Goal: Task Accomplishment & Management: Use online tool/utility

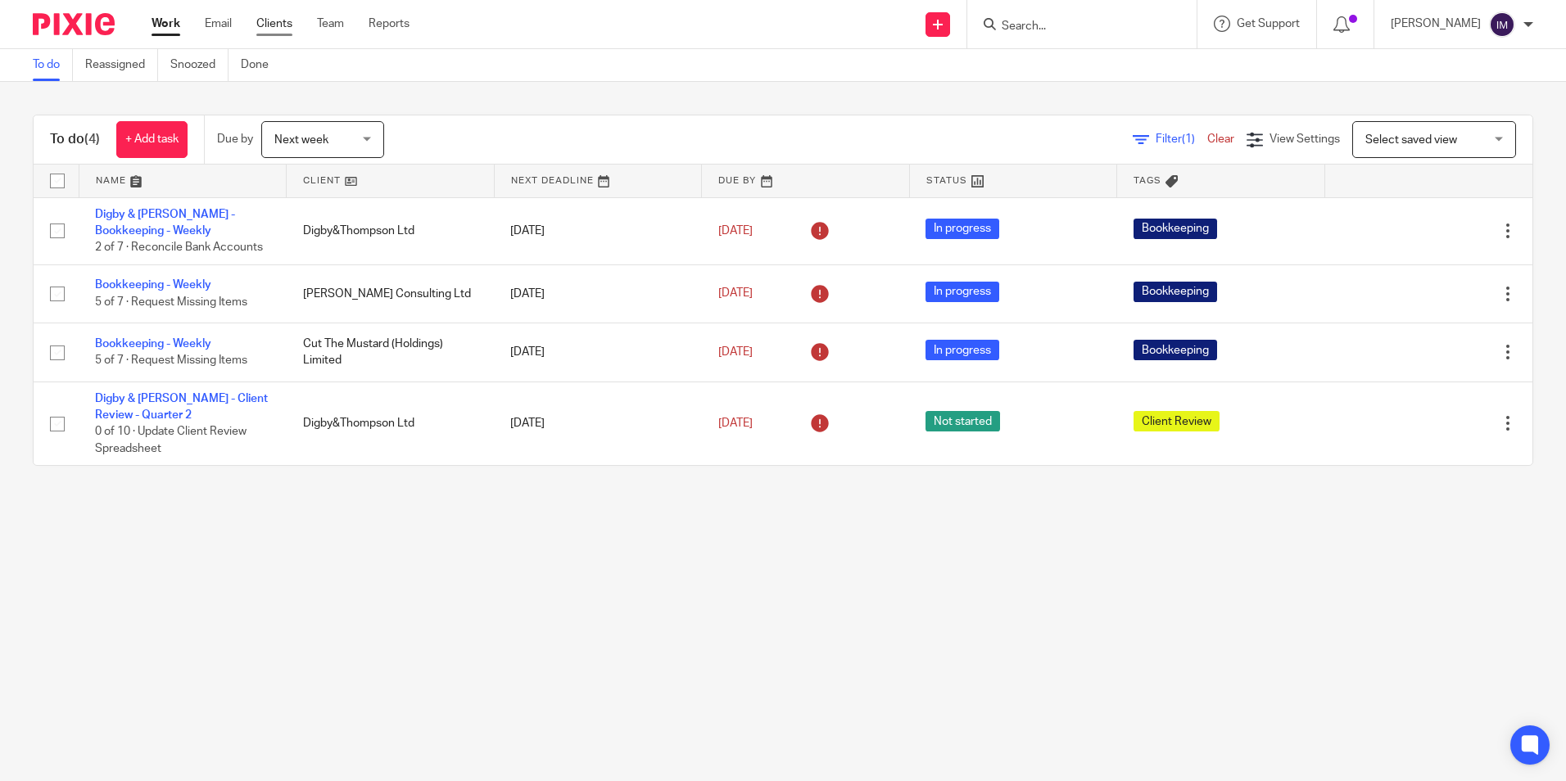
click at [281, 23] on link "Clients" at bounding box center [274, 24] width 36 height 16
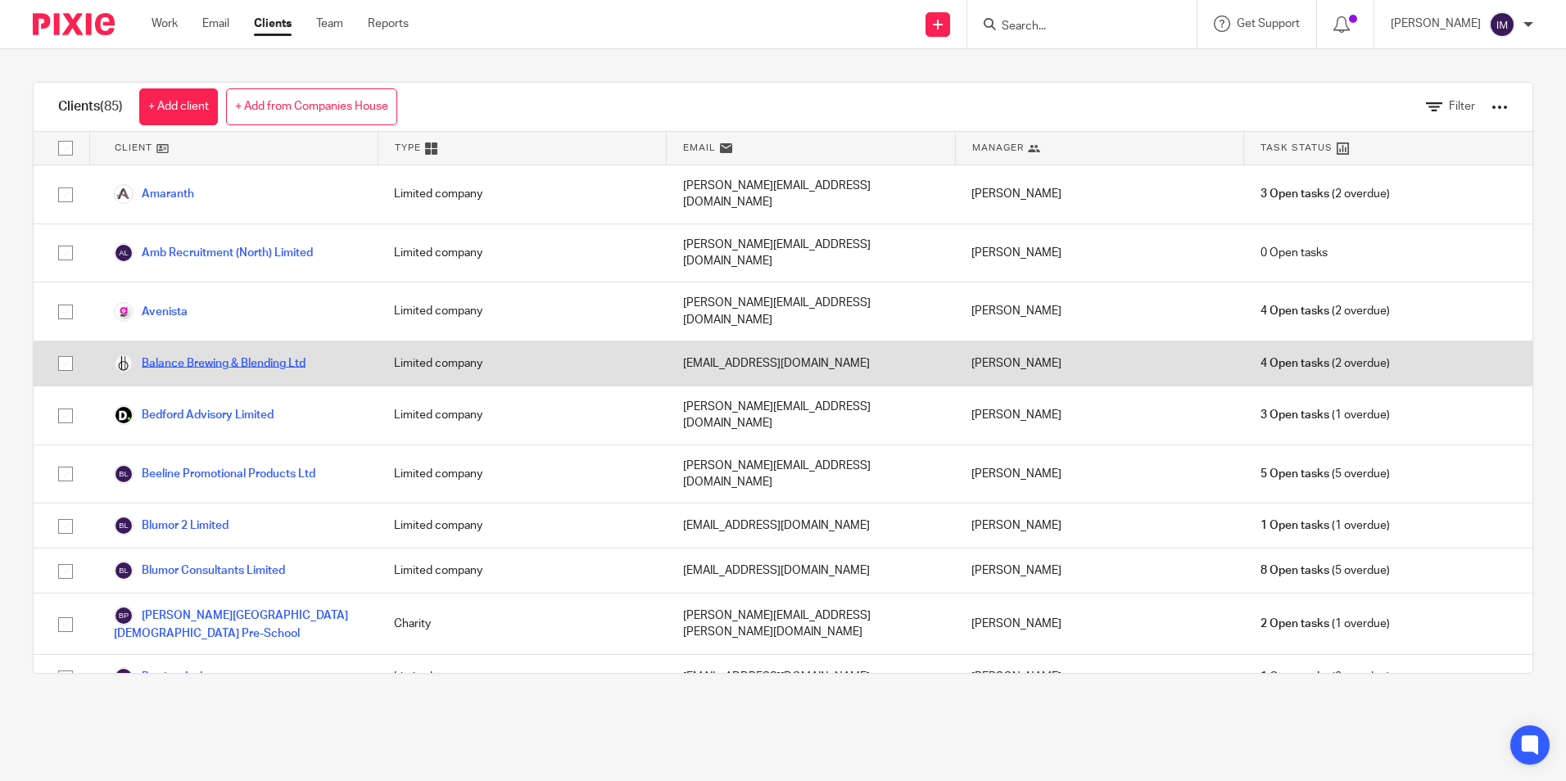
click at [261, 354] on link "Balance Brewing & Blending Ltd" at bounding box center [210, 364] width 192 height 20
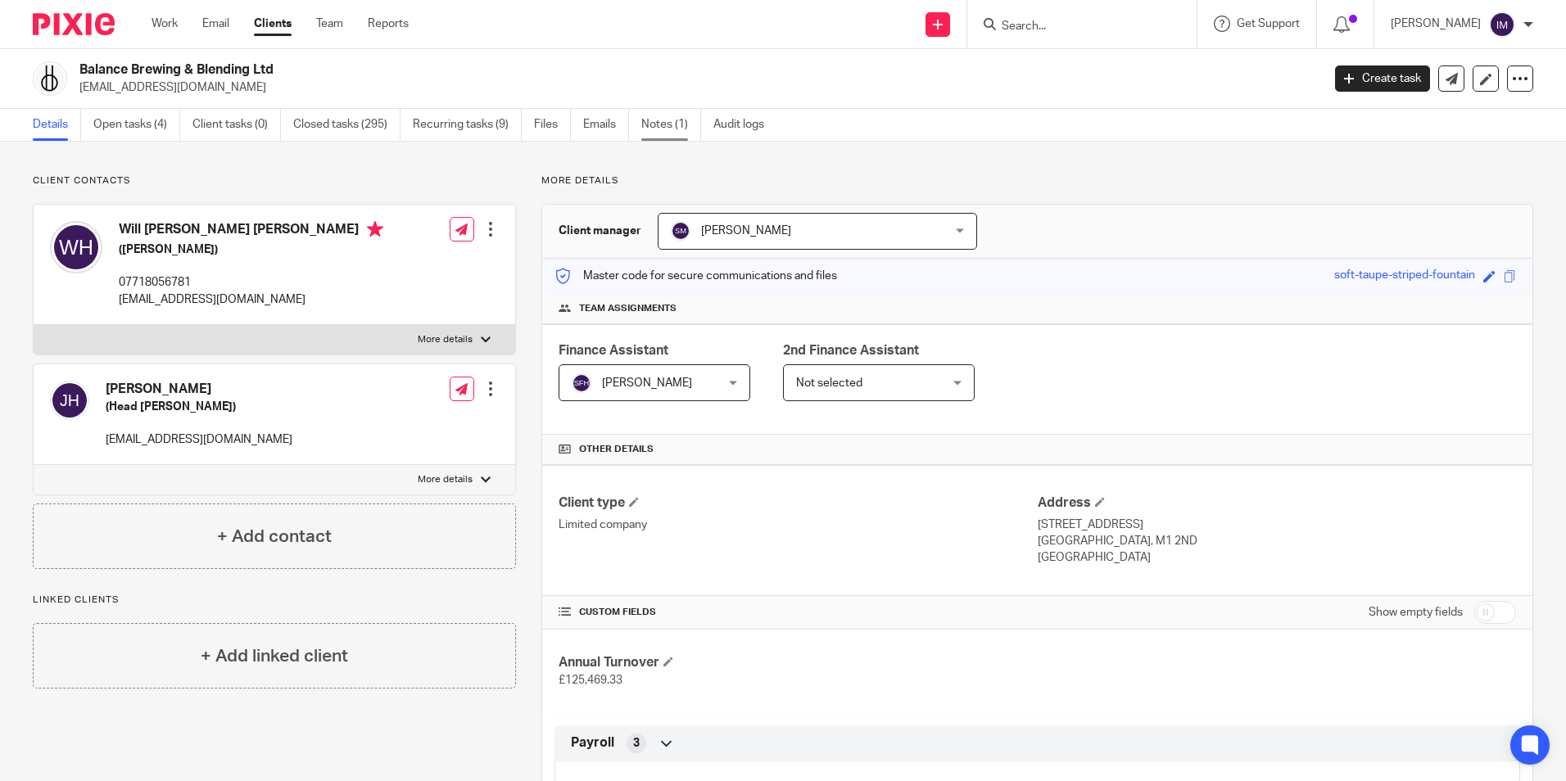
click at [656, 124] on link "Notes (1)" at bounding box center [671, 125] width 60 height 32
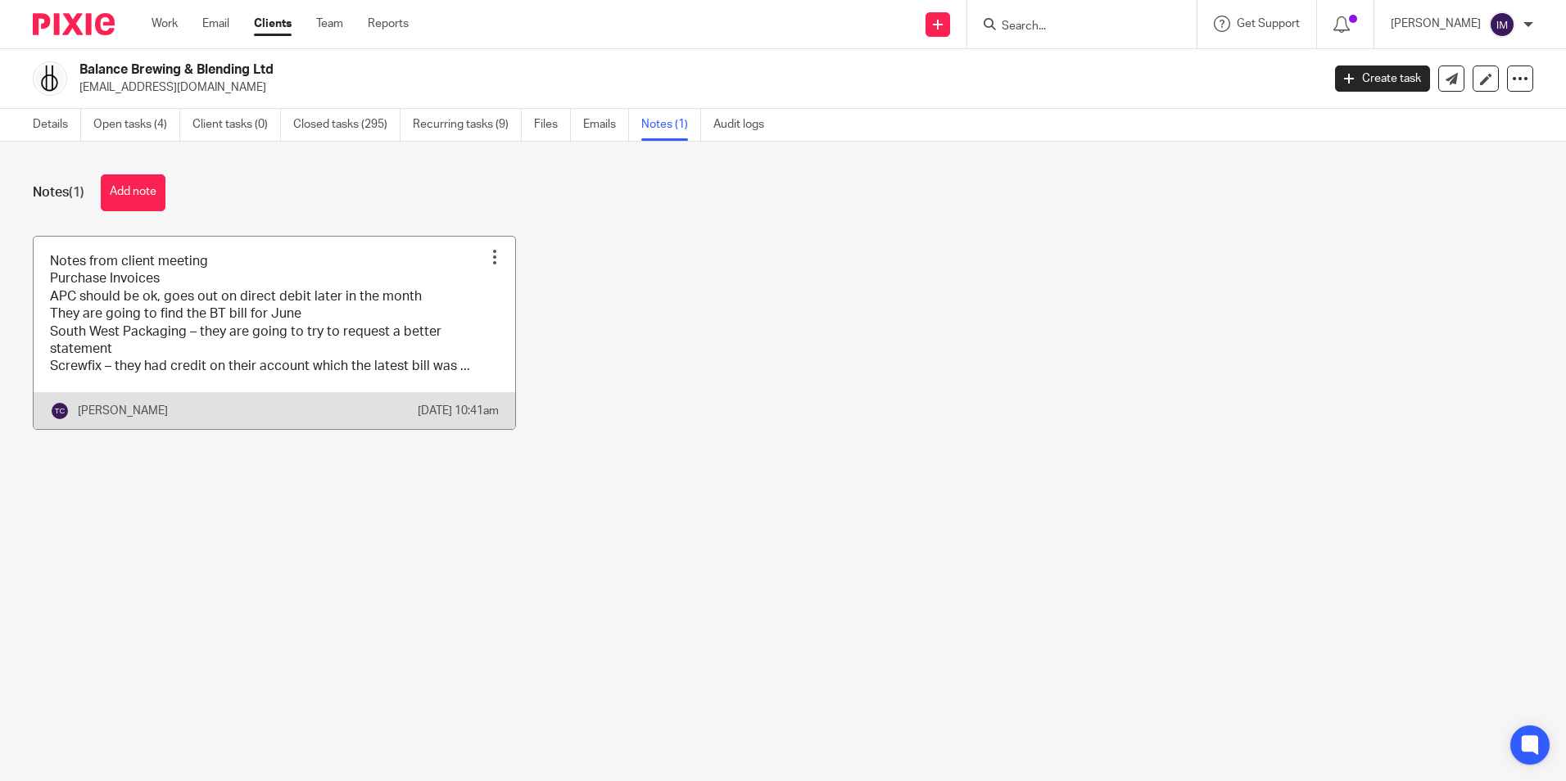
click at [260, 324] on link at bounding box center [275, 333] width 482 height 192
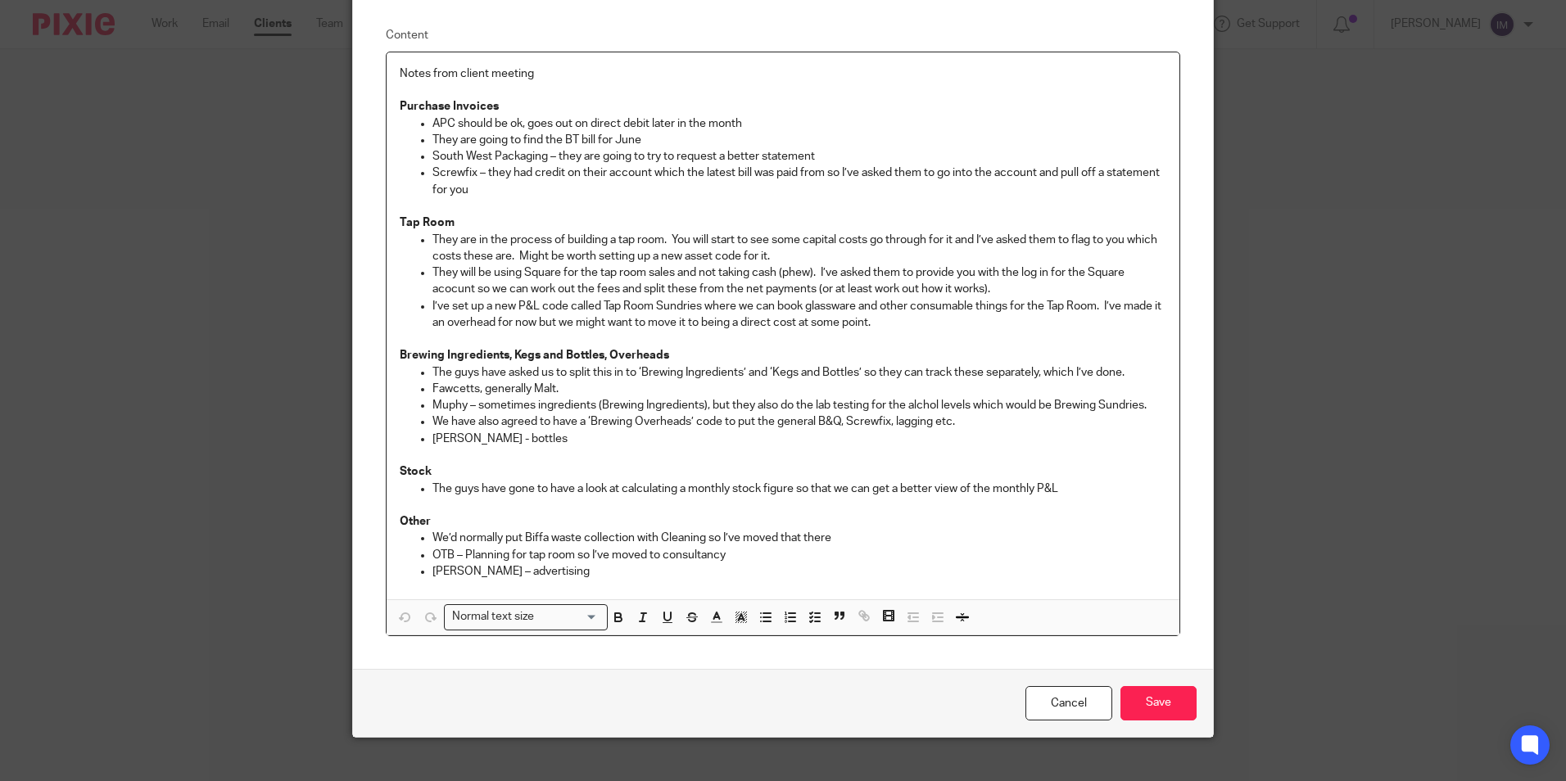
scroll to position [146, 0]
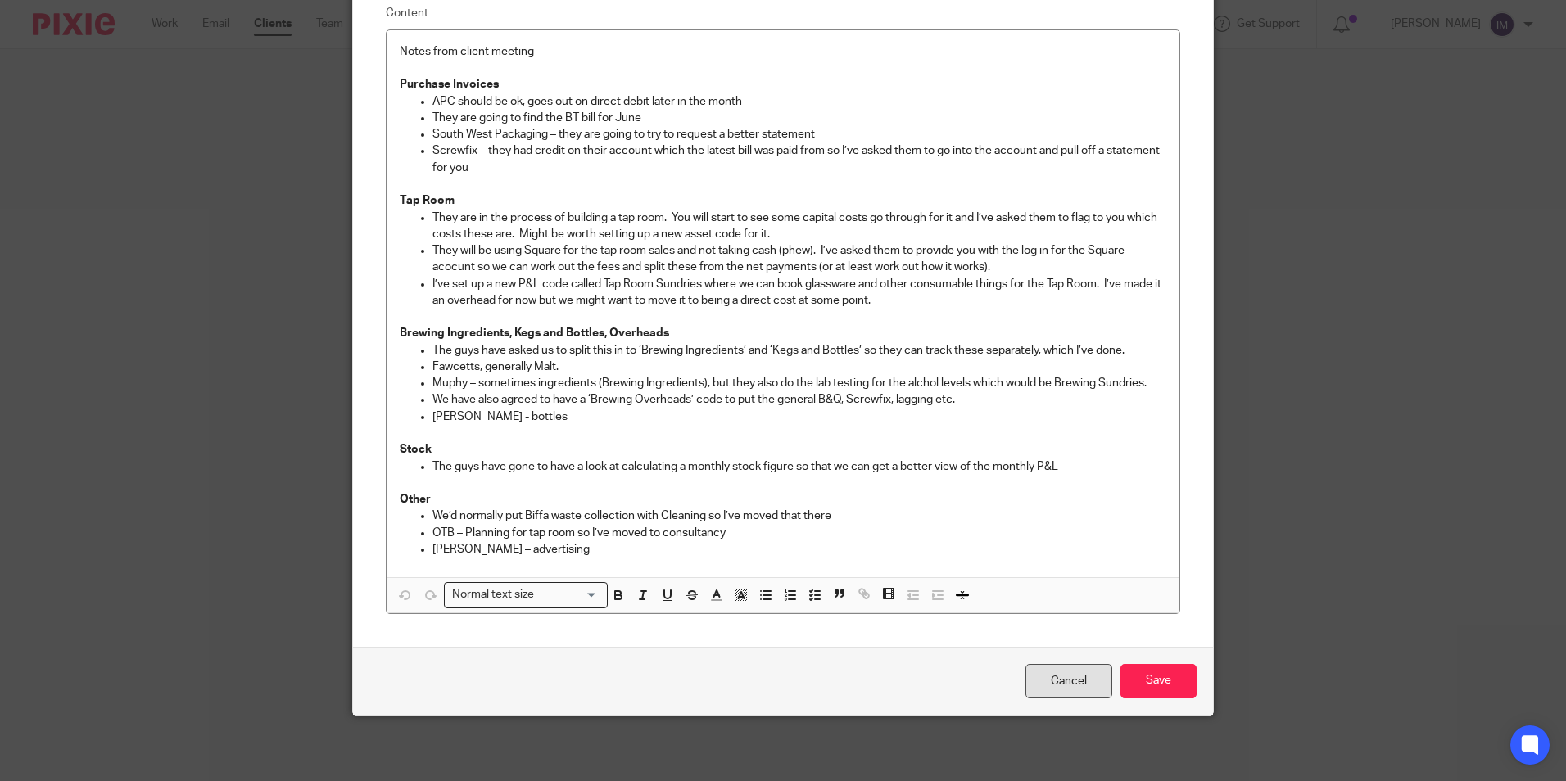
click at [1047, 680] on link "Cancel" at bounding box center [1068, 681] width 87 height 35
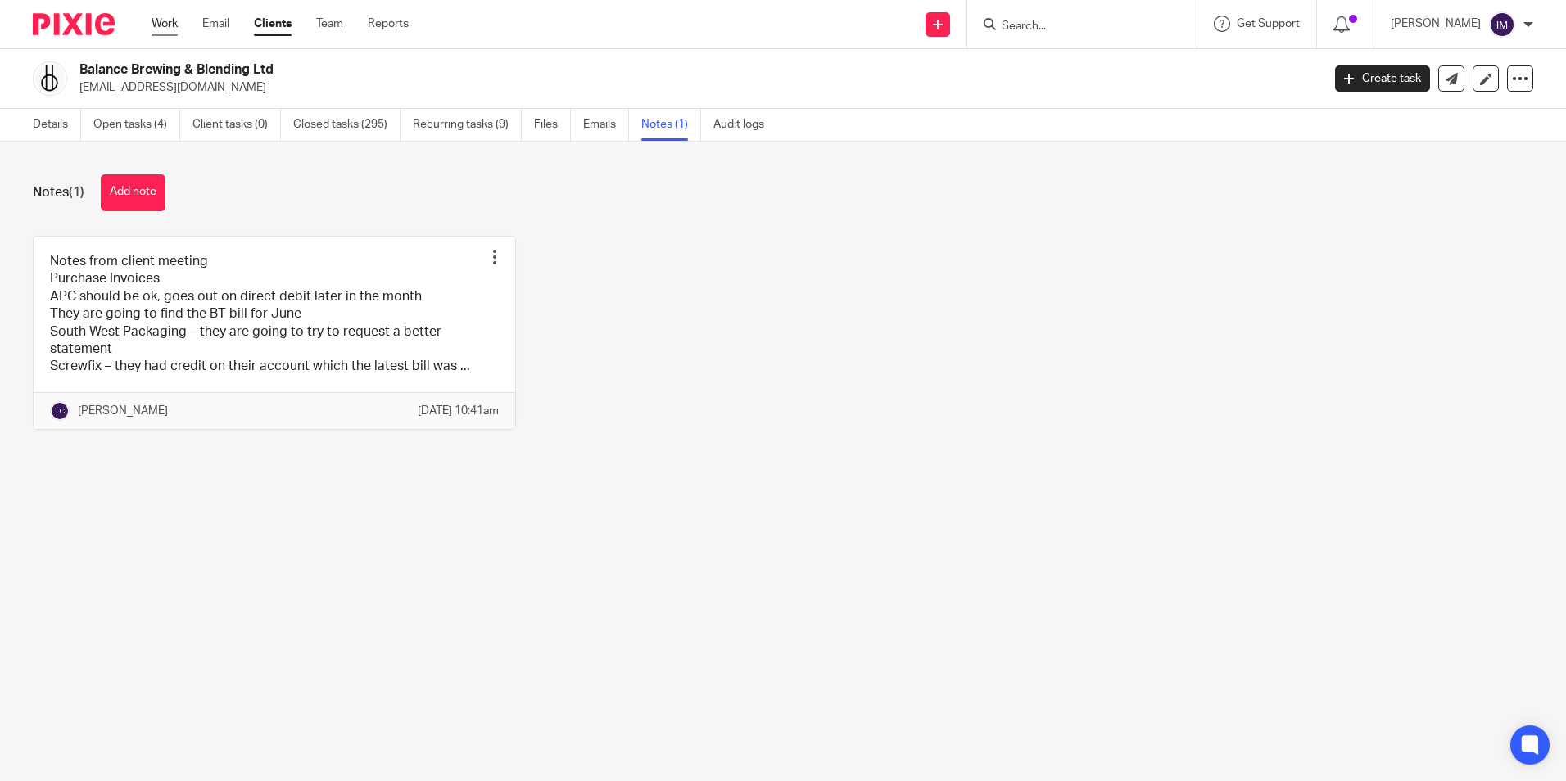
click at [165, 25] on link "Work" at bounding box center [165, 24] width 26 height 16
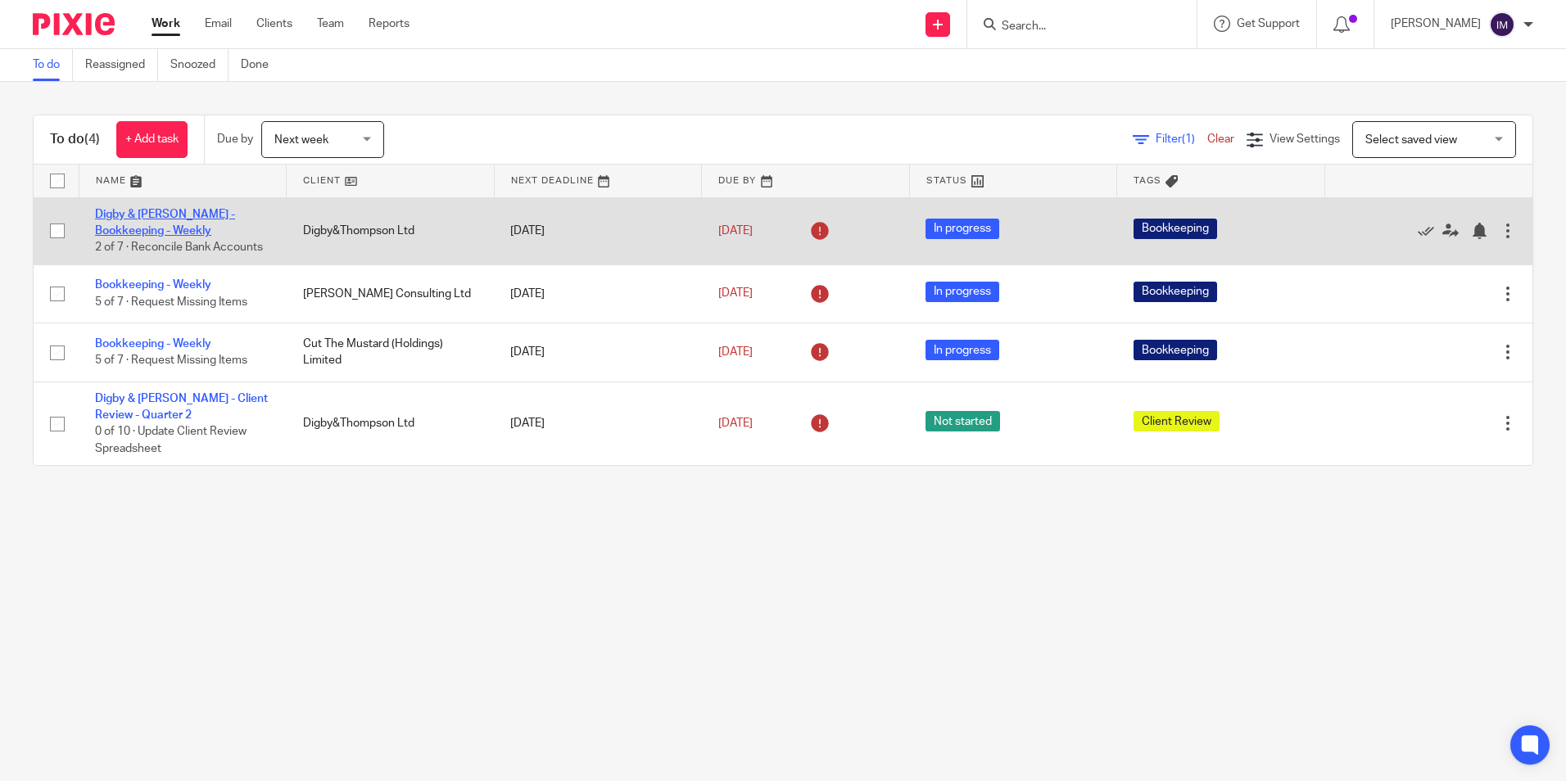
click at [159, 220] on link "Digby & [PERSON_NAME] - Bookkeeping - Weekly" at bounding box center [165, 223] width 140 height 28
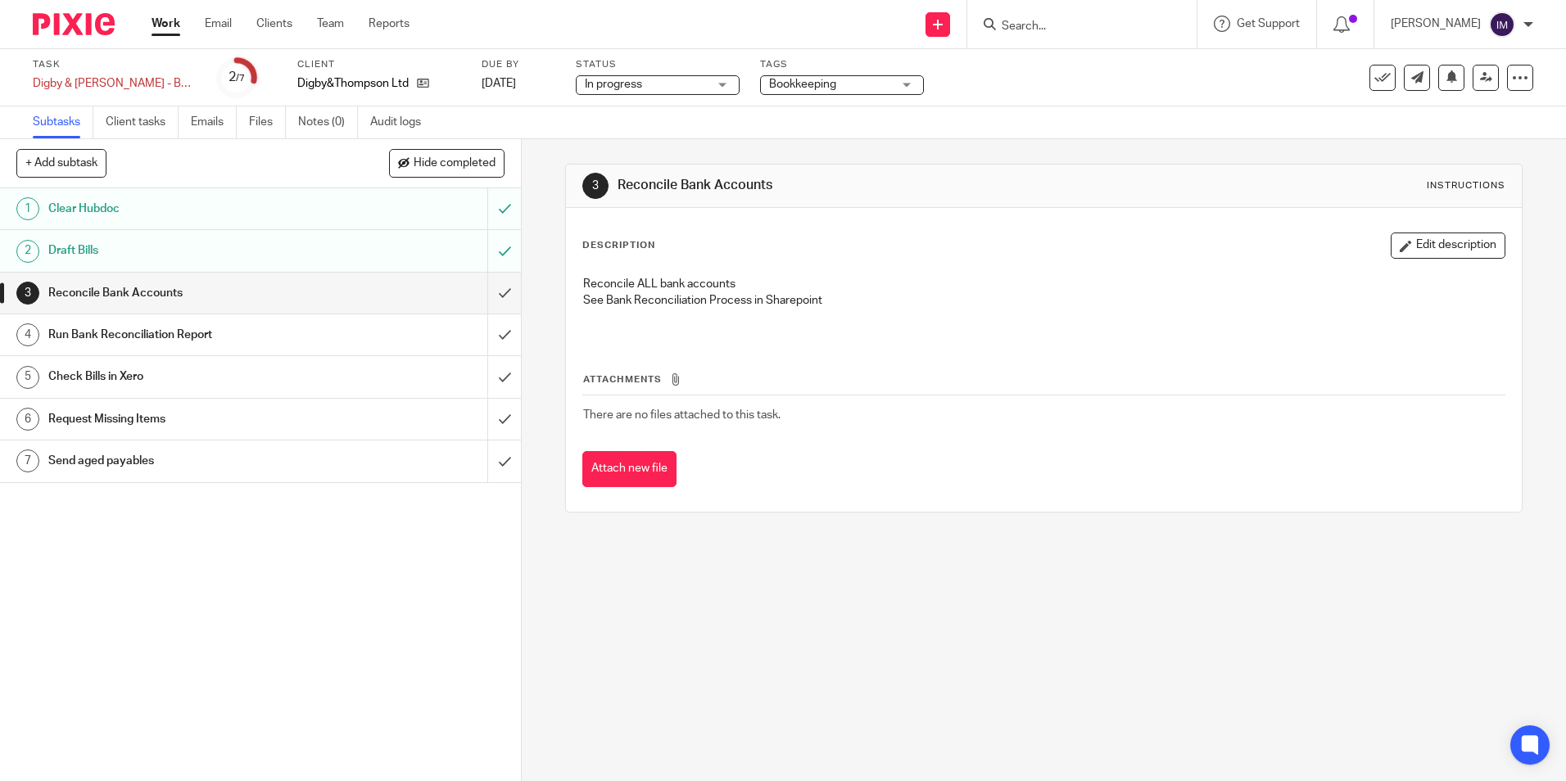
click at [220, 342] on h1 "Run Bank Reconciliation Report" at bounding box center [189, 335] width 282 height 25
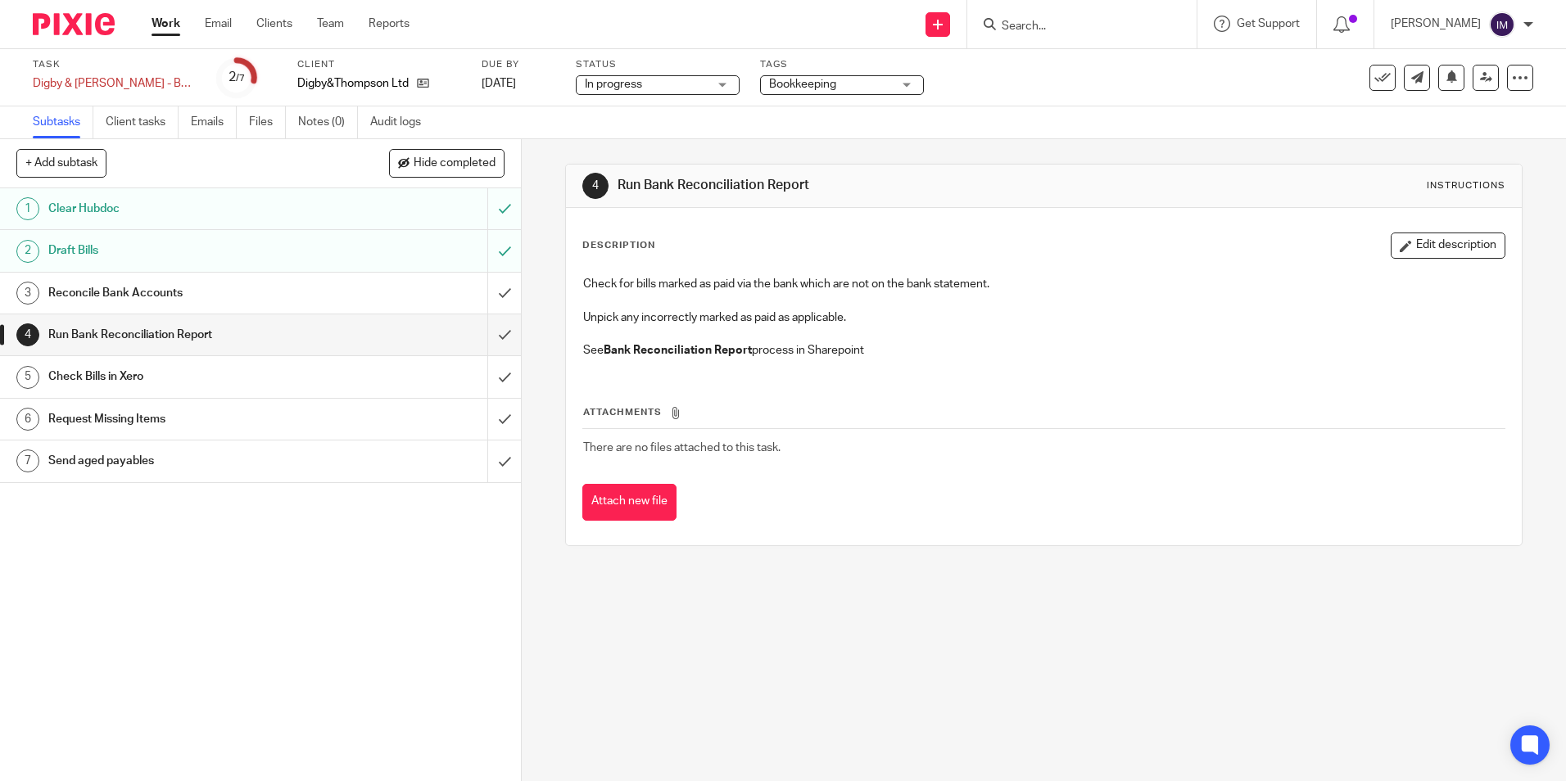
click at [225, 292] on h1 "Reconcile Bank Accounts" at bounding box center [189, 293] width 282 height 25
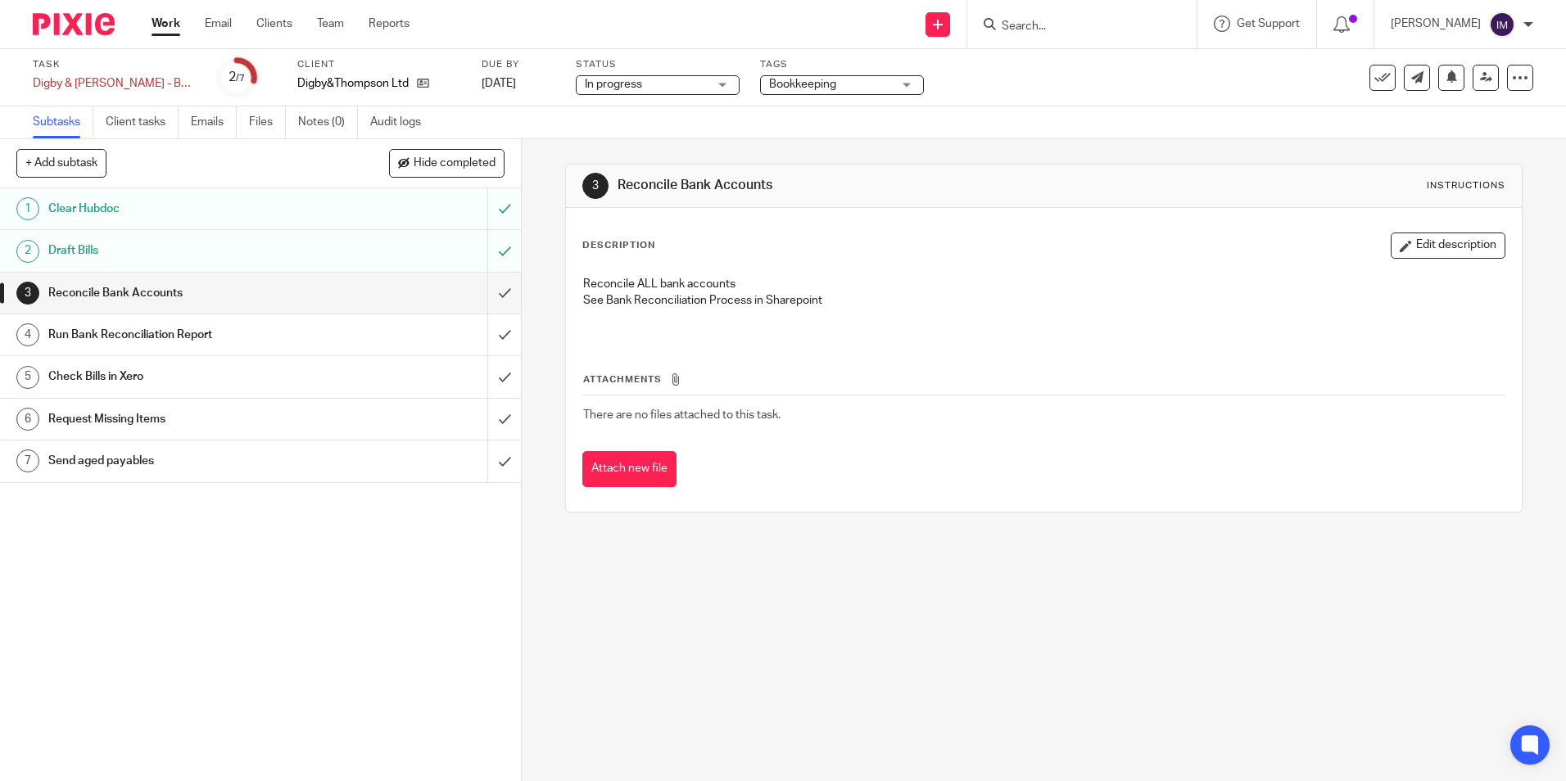
click at [155, 25] on link "Work" at bounding box center [166, 24] width 29 height 16
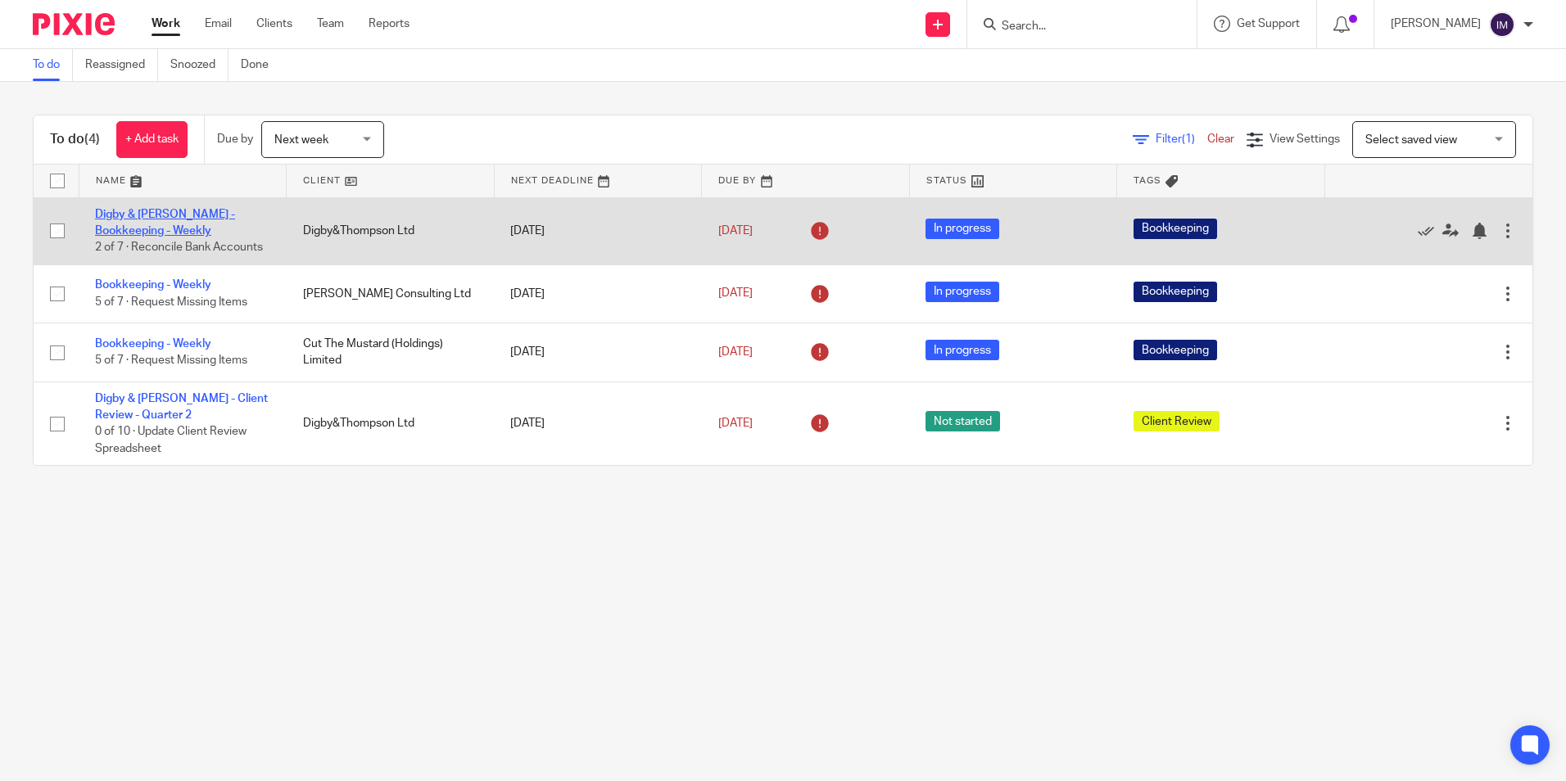
click at [170, 232] on link "Digby & [PERSON_NAME] - Bookkeeping - Weekly" at bounding box center [165, 223] width 140 height 28
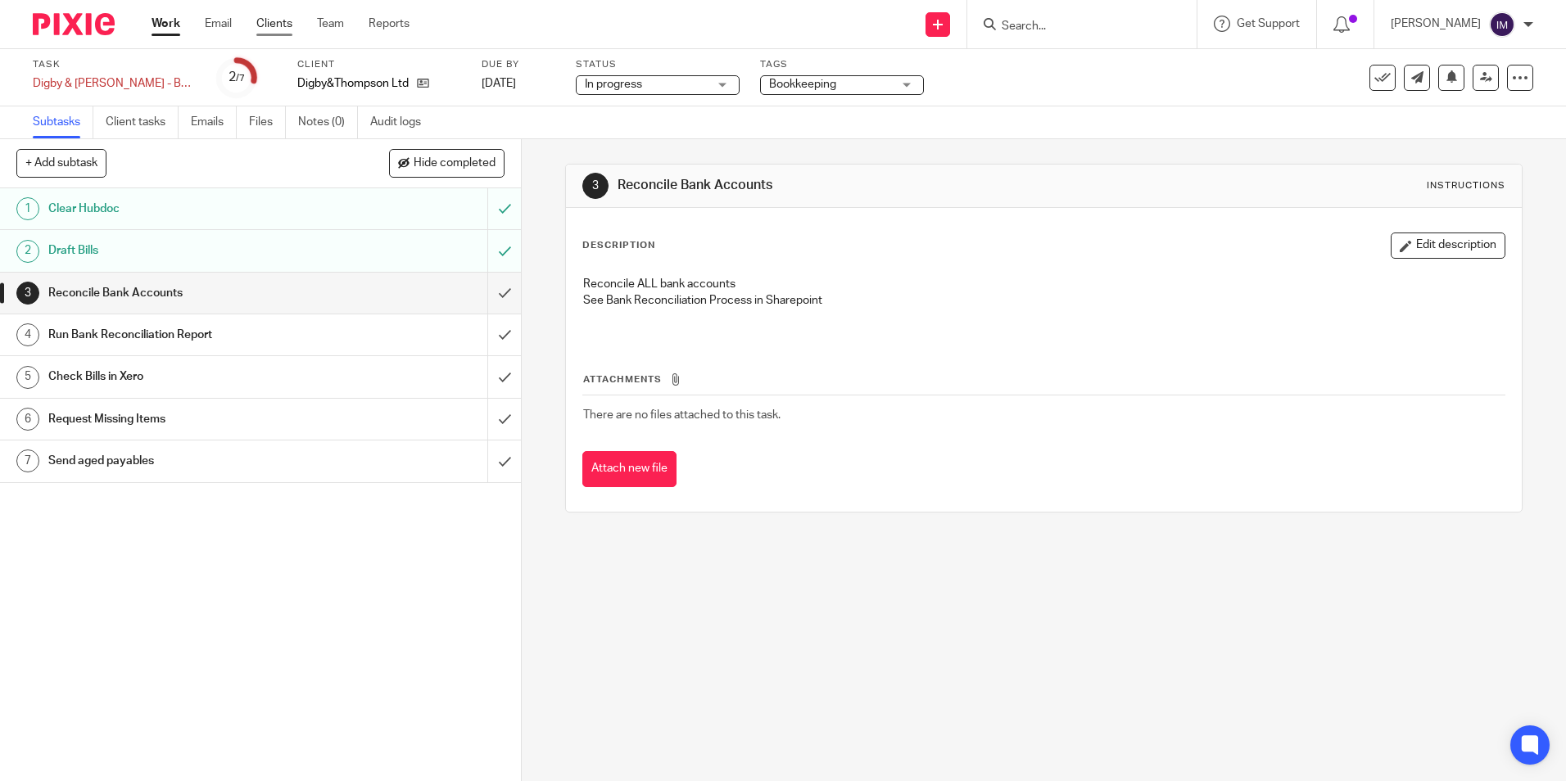
click at [275, 29] on link "Clients" at bounding box center [274, 24] width 36 height 16
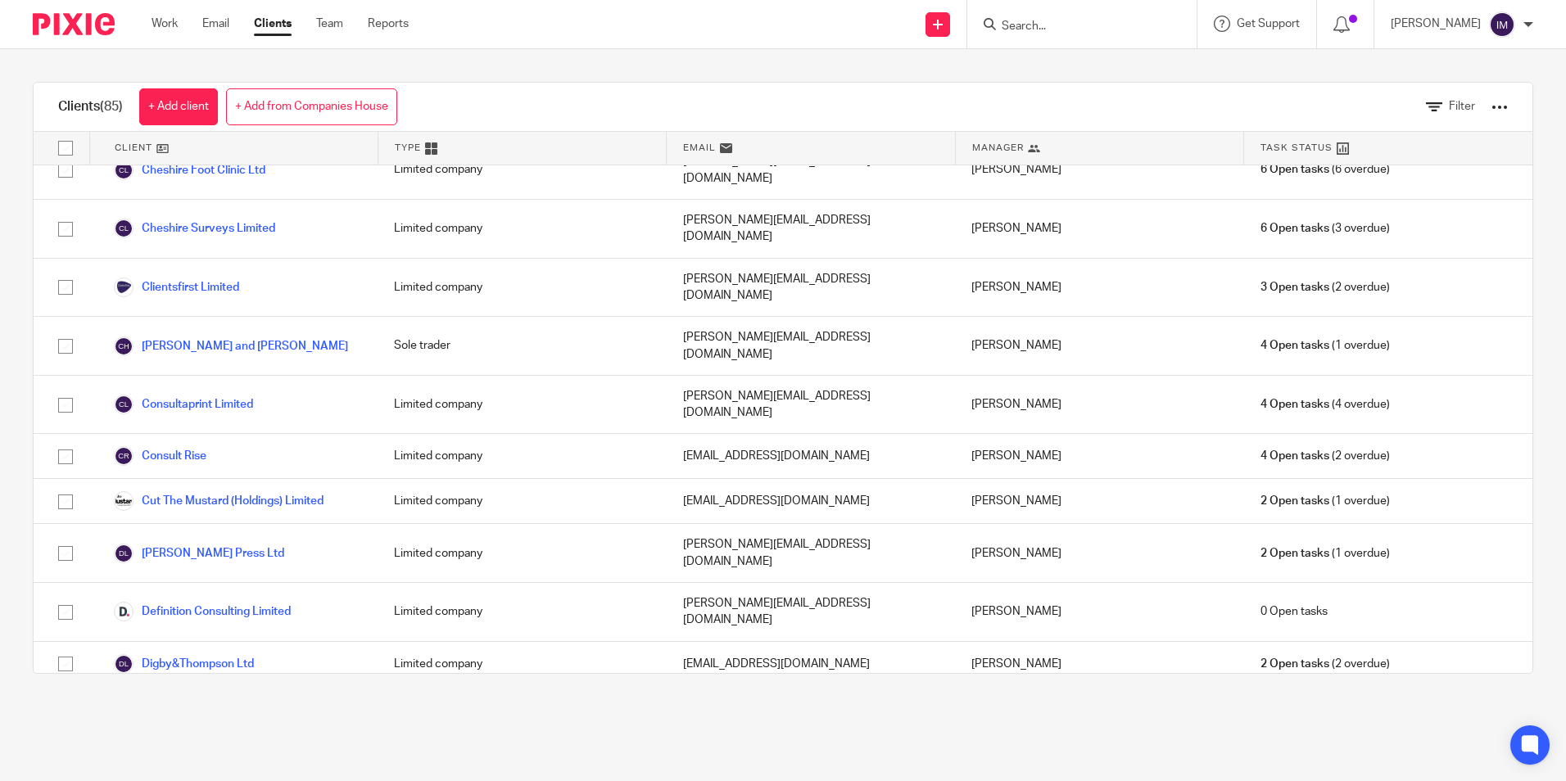
scroll to position [737, 0]
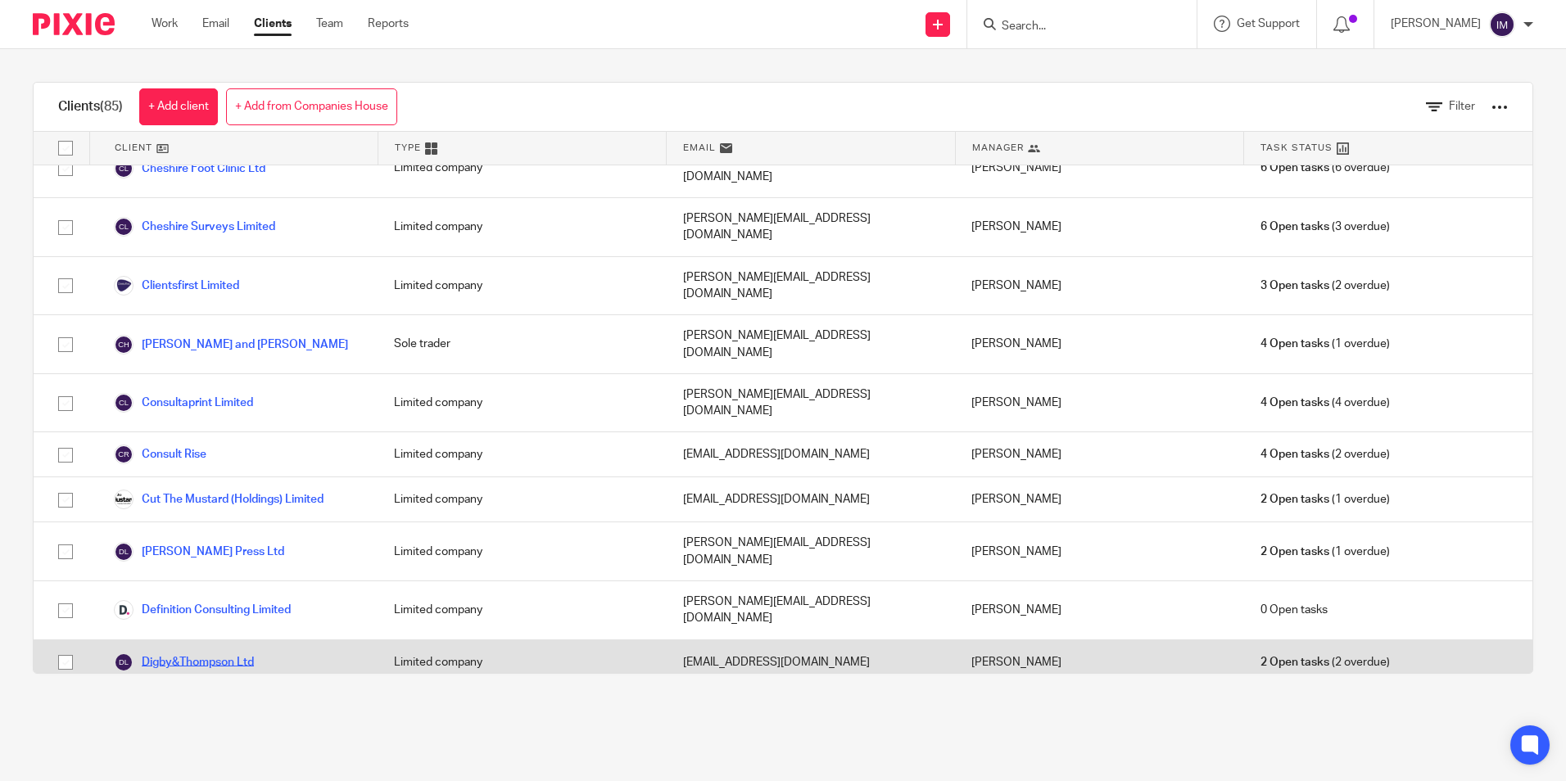
click at [246, 653] on link "Digby&Thompson Ltd" at bounding box center [184, 663] width 140 height 20
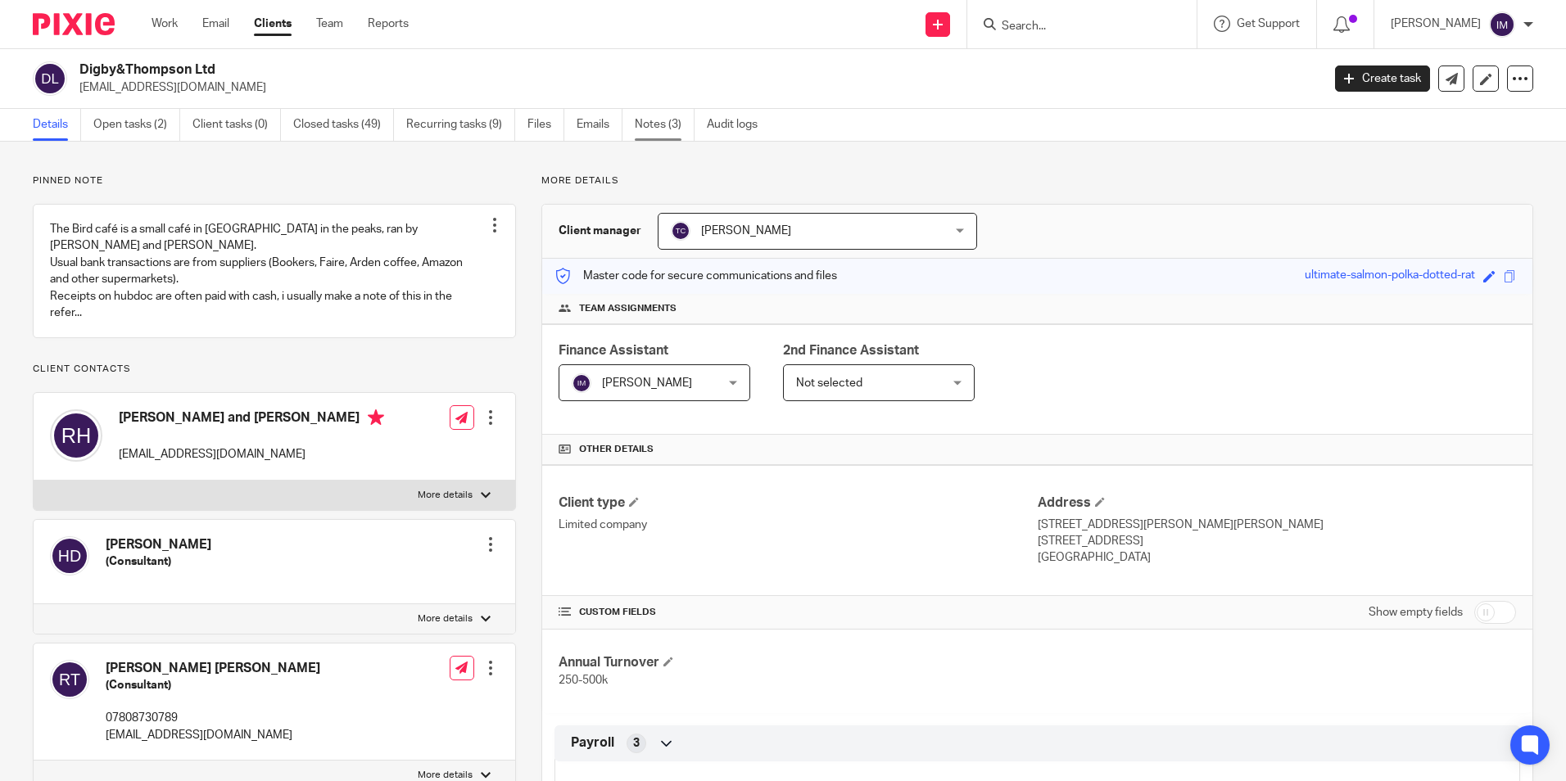
click at [644, 135] on link "Notes (3)" at bounding box center [665, 125] width 60 height 32
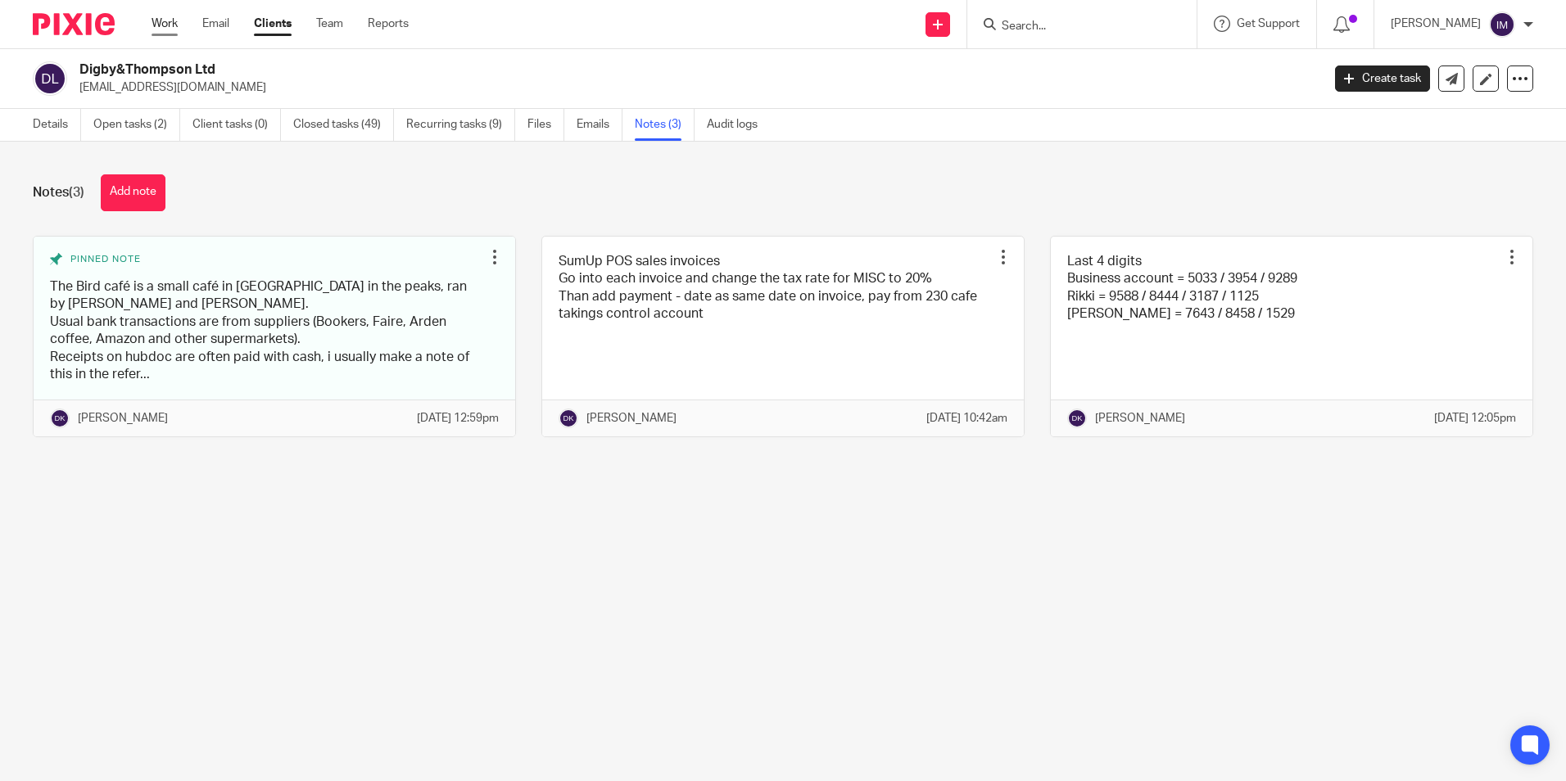
click at [178, 25] on link "Work" at bounding box center [165, 24] width 26 height 16
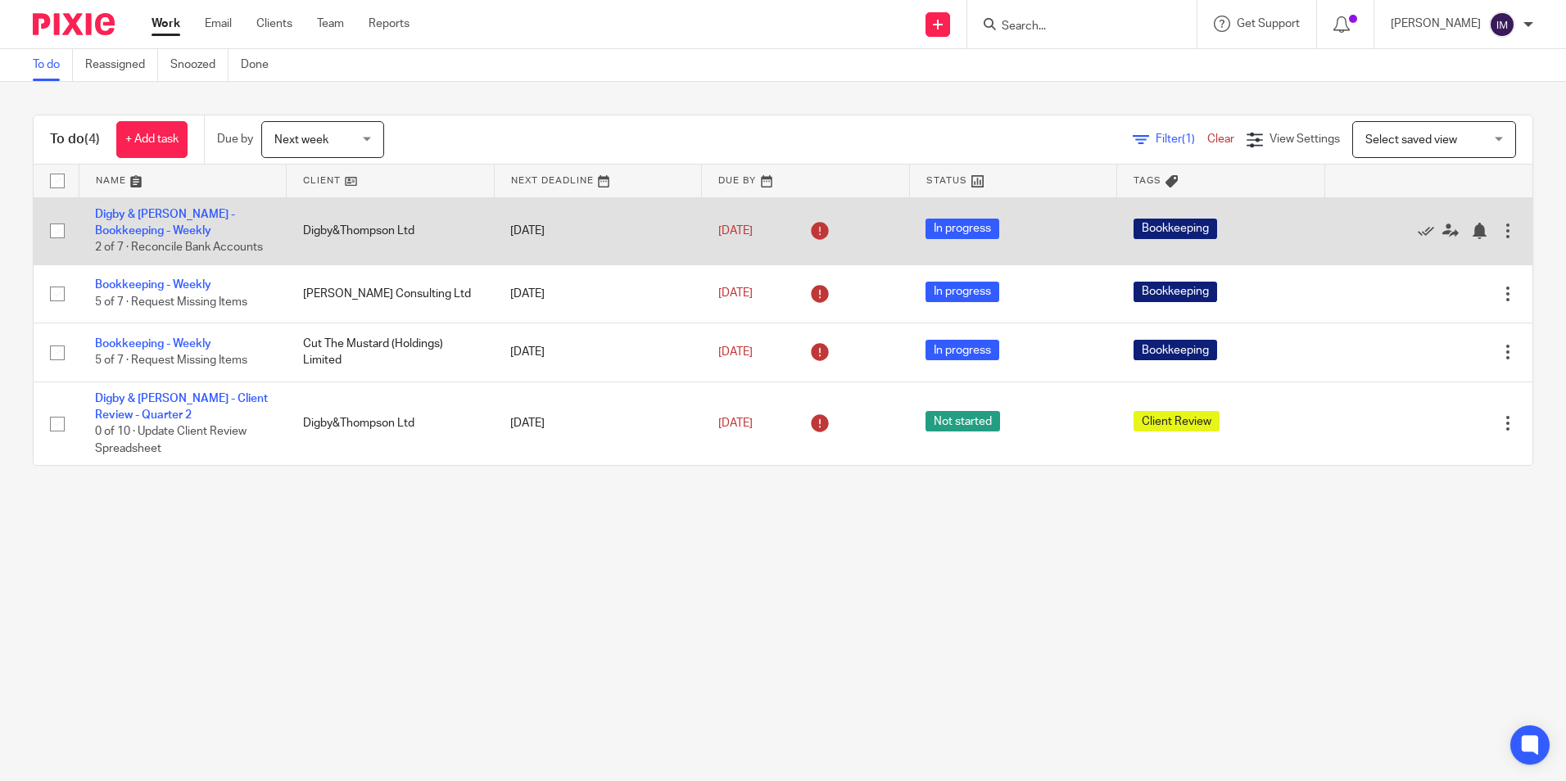
click at [175, 223] on td "Digby & [PERSON_NAME] - Bookkeeping - Weekly 2 of 7 · Reconcile Bank Accounts" at bounding box center [183, 230] width 208 height 67
click at [142, 222] on td "Digby & [PERSON_NAME] - Bookkeeping - Weekly 2 of 7 · Reconcile Bank Accounts" at bounding box center [183, 230] width 208 height 67
click at [143, 232] on link "Digby & [PERSON_NAME] - Bookkeeping - Weekly" at bounding box center [165, 223] width 140 height 28
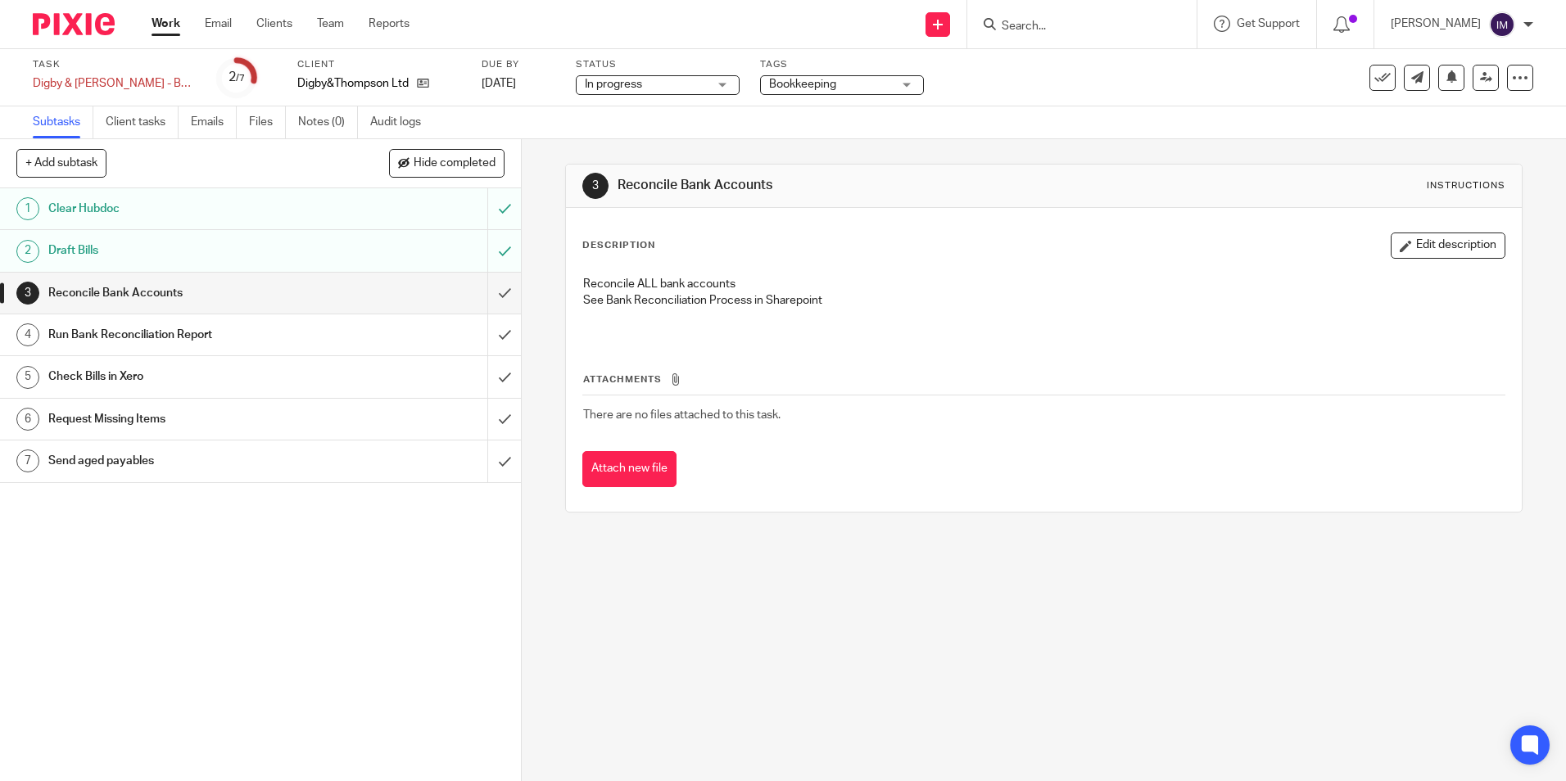
click at [179, 23] on link "Work" at bounding box center [166, 24] width 29 height 16
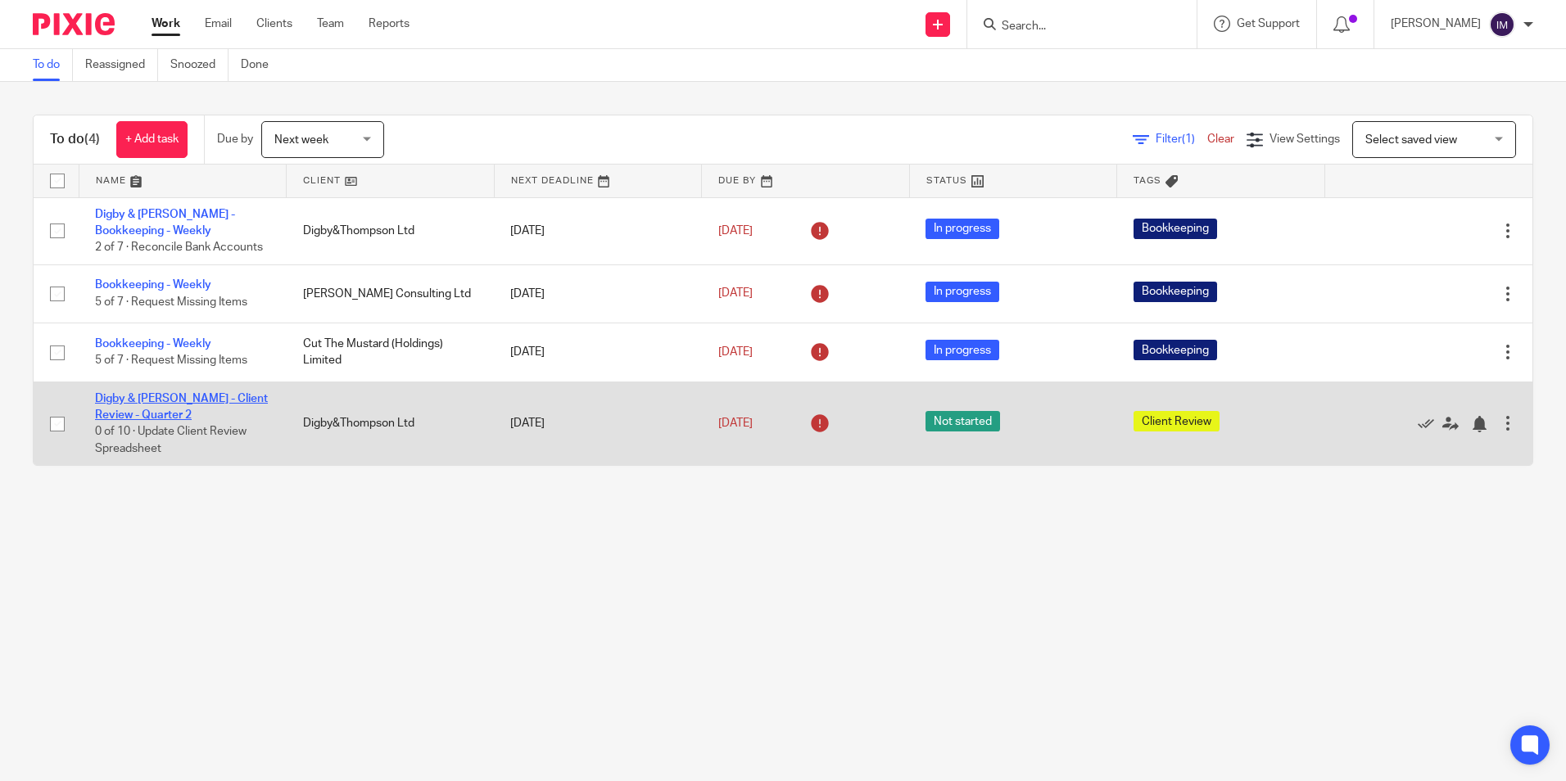
click at [165, 403] on link "Digby & [PERSON_NAME] - Client Review - Quarter 2" at bounding box center [181, 407] width 173 height 28
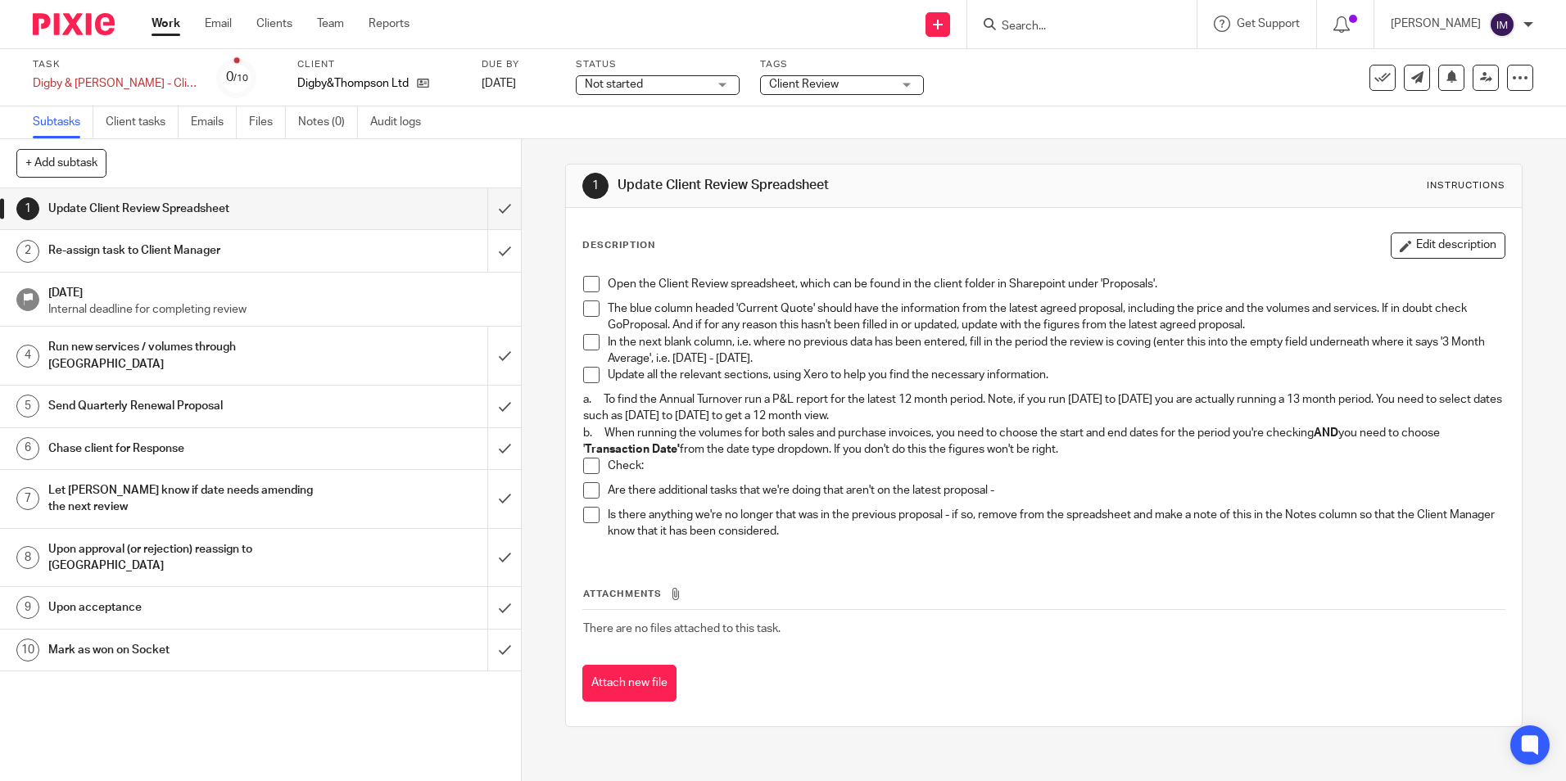
click at [583, 286] on span at bounding box center [591, 284] width 16 height 16
